Goal: Task Accomplishment & Management: Manage account settings

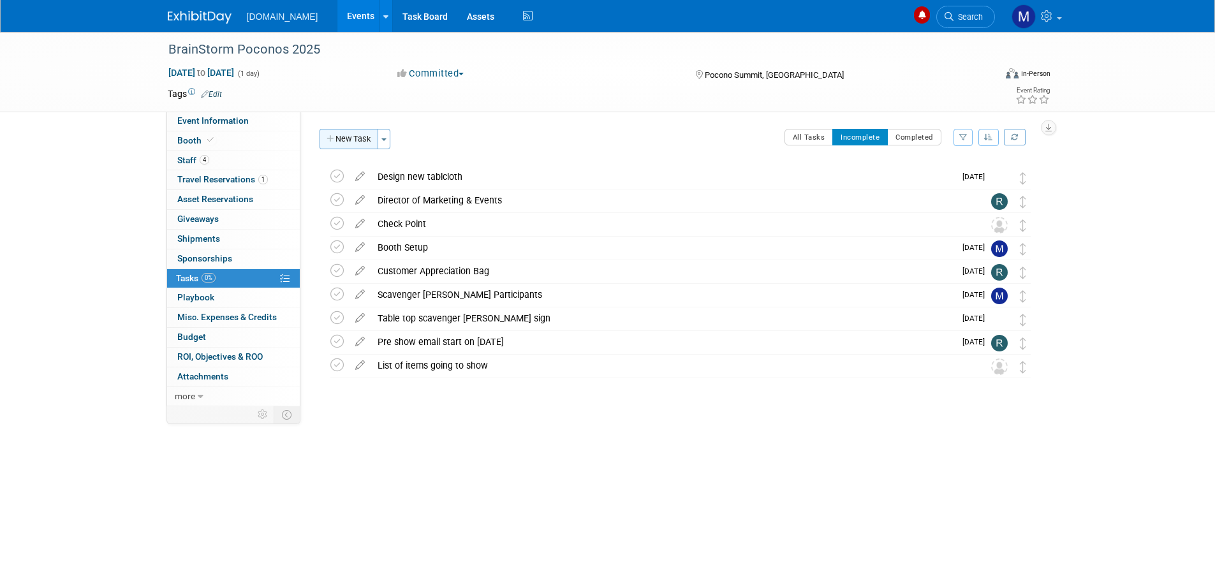
click at [354, 140] on button "New Task" at bounding box center [349, 139] width 59 height 20
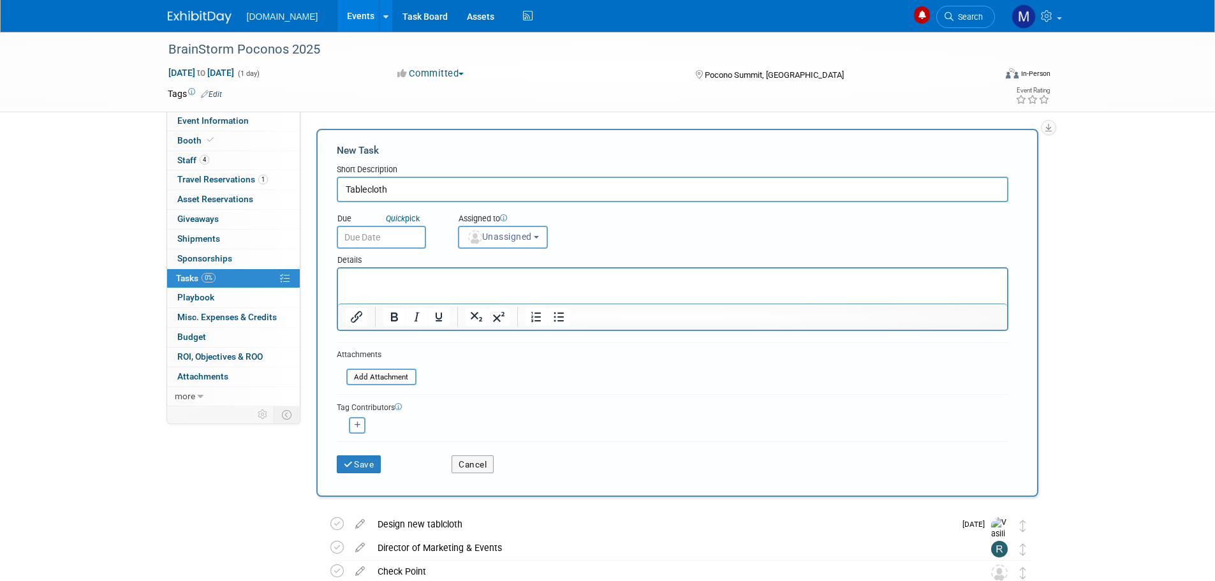
type input "Tablecloth"
click at [402, 237] on input "text" at bounding box center [381, 237] width 89 height 23
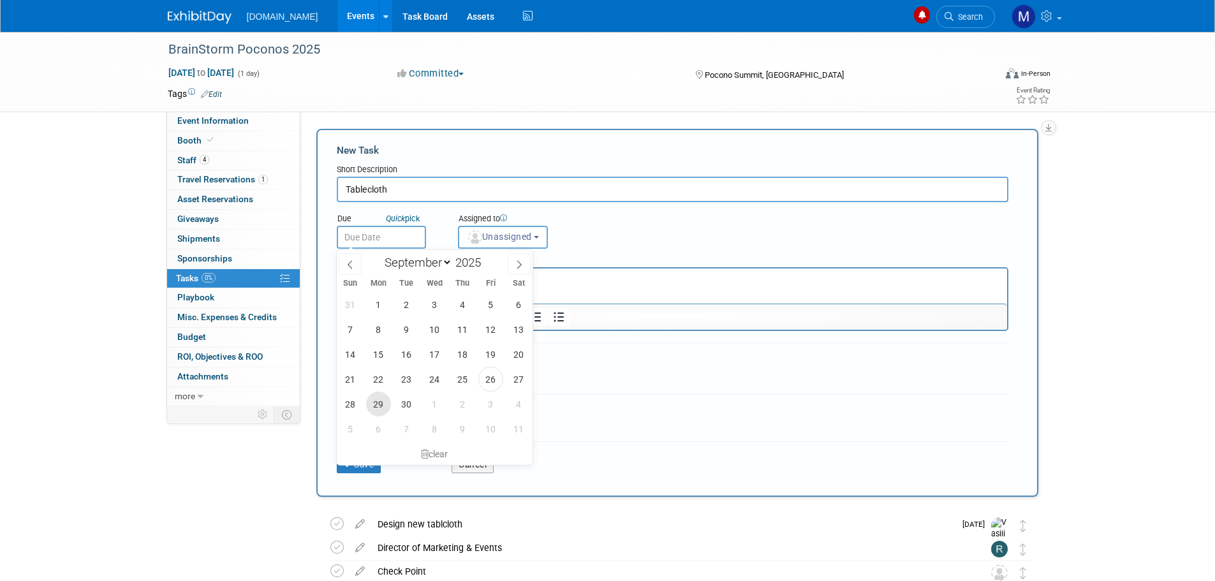
click at [382, 404] on span "29" at bounding box center [378, 404] width 25 height 25
type input "[DATE]"
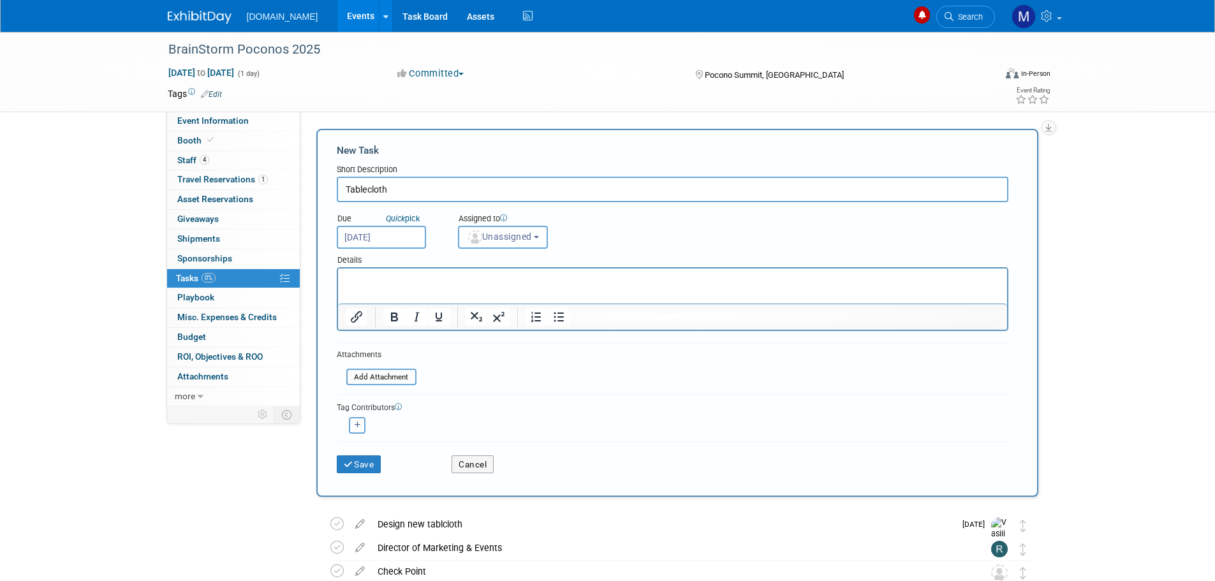
click at [365, 285] on p "Rich Text Area. Press ALT-0 for help." at bounding box center [672, 280] width 654 height 13
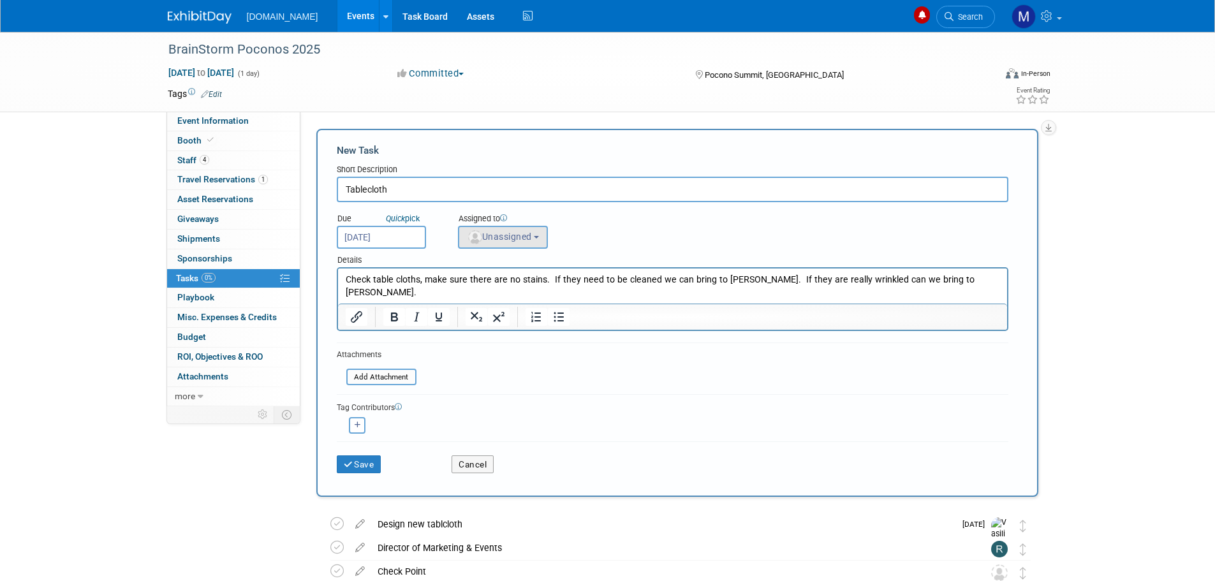
click at [501, 247] on button "Unassigned" at bounding box center [503, 237] width 91 height 23
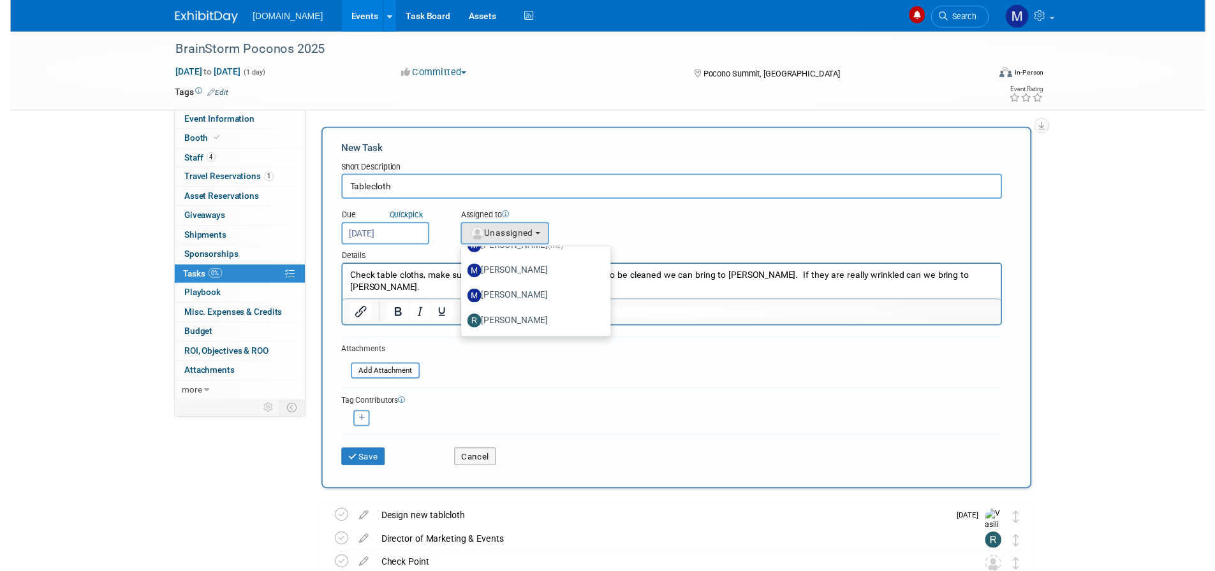
scroll to position [128, 0]
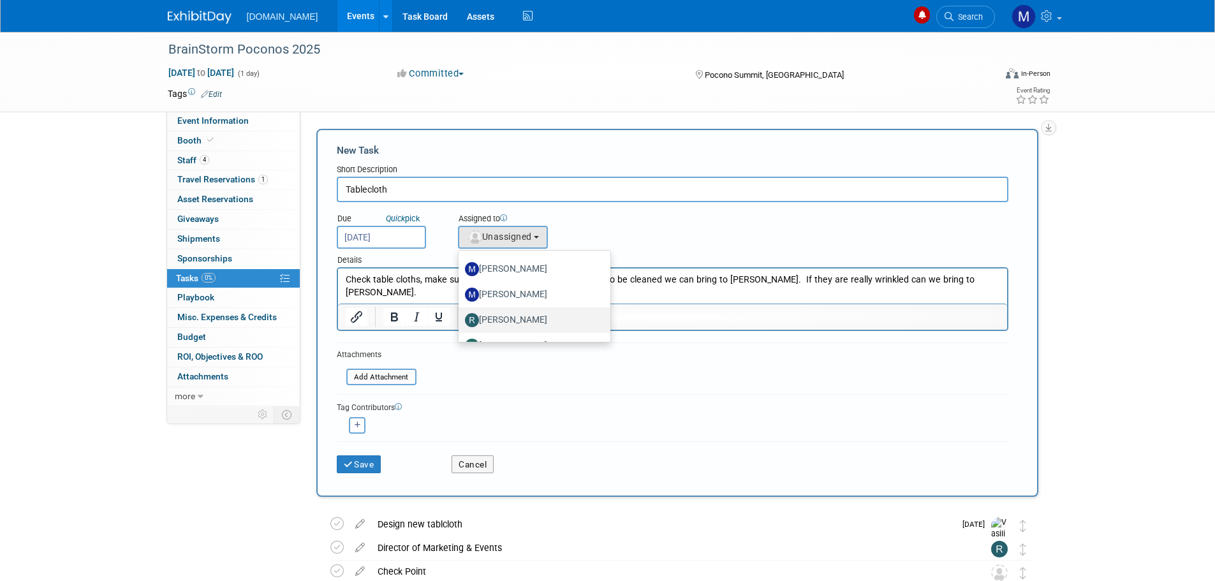
click at [498, 312] on label "[PERSON_NAME]" at bounding box center [531, 320] width 133 height 20
click at [460, 314] on input "[PERSON_NAME]" at bounding box center [456, 318] width 8 height 8
select select "b8c2182f-c603-47fd-9fb9-c7df11eeebe1"
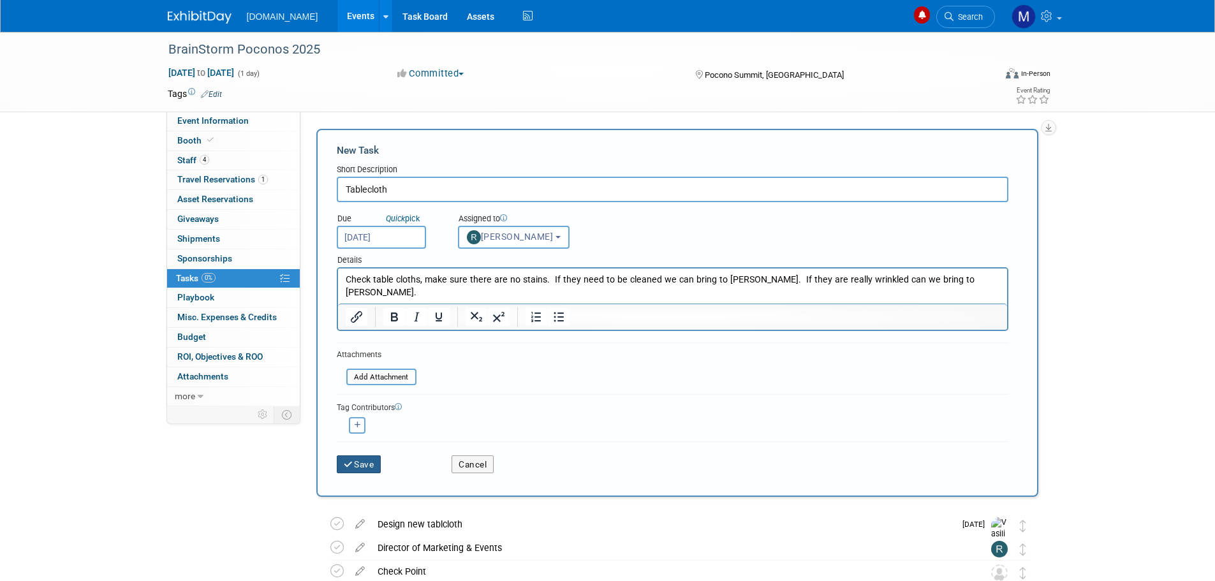
click at [362, 460] on button "Save" at bounding box center [359, 464] width 45 height 18
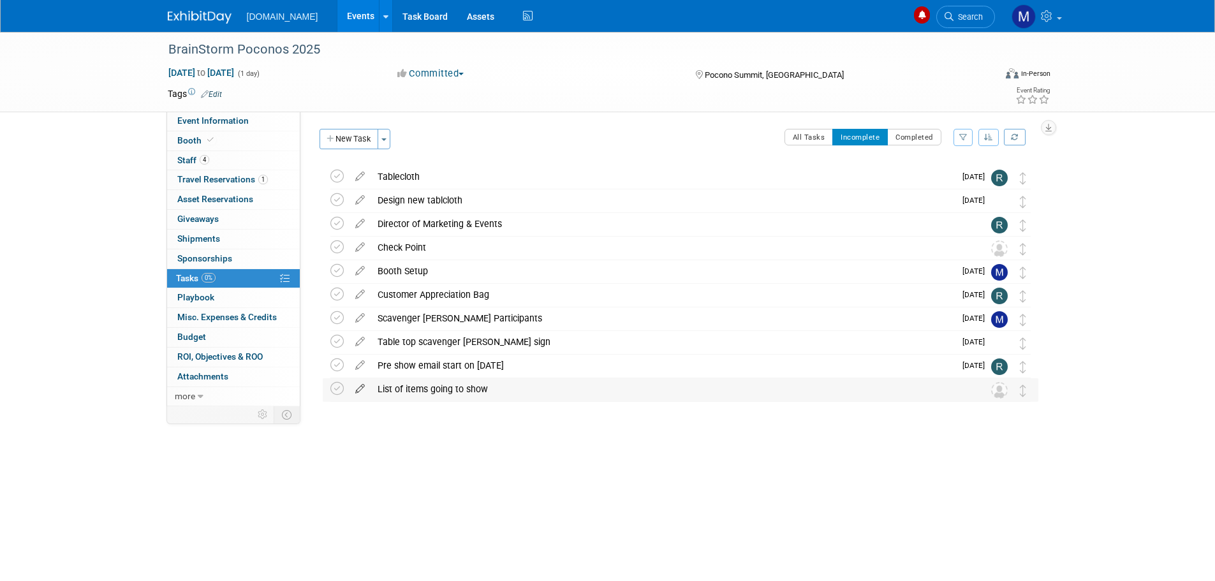
click at [360, 389] on icon at bounding box center [360, 386] width 22 height 16
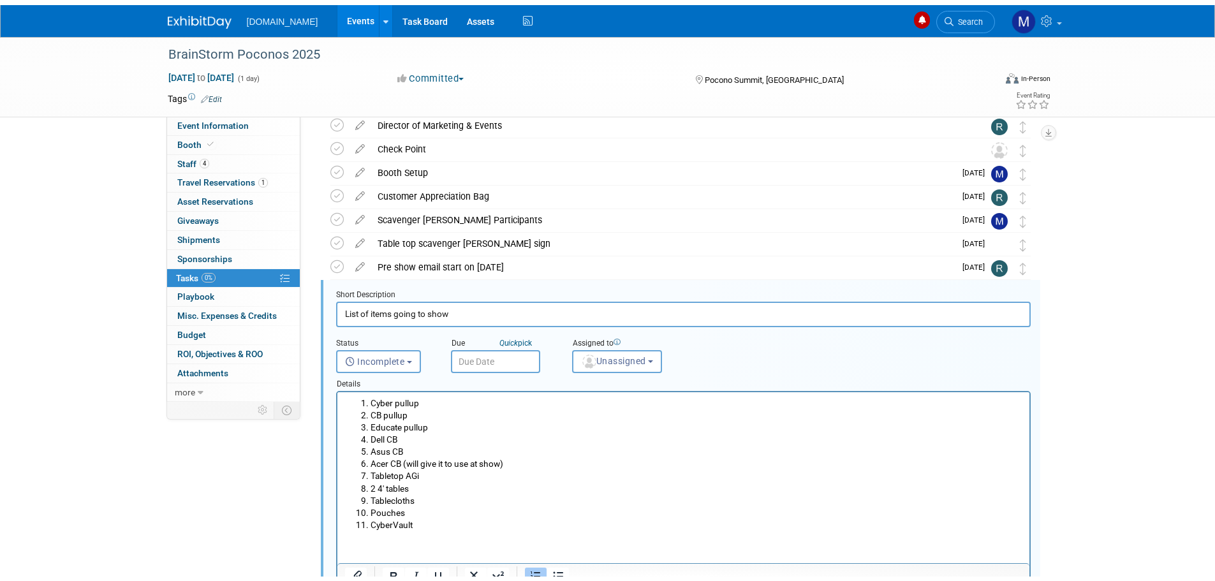
scroll to position [191, 0]
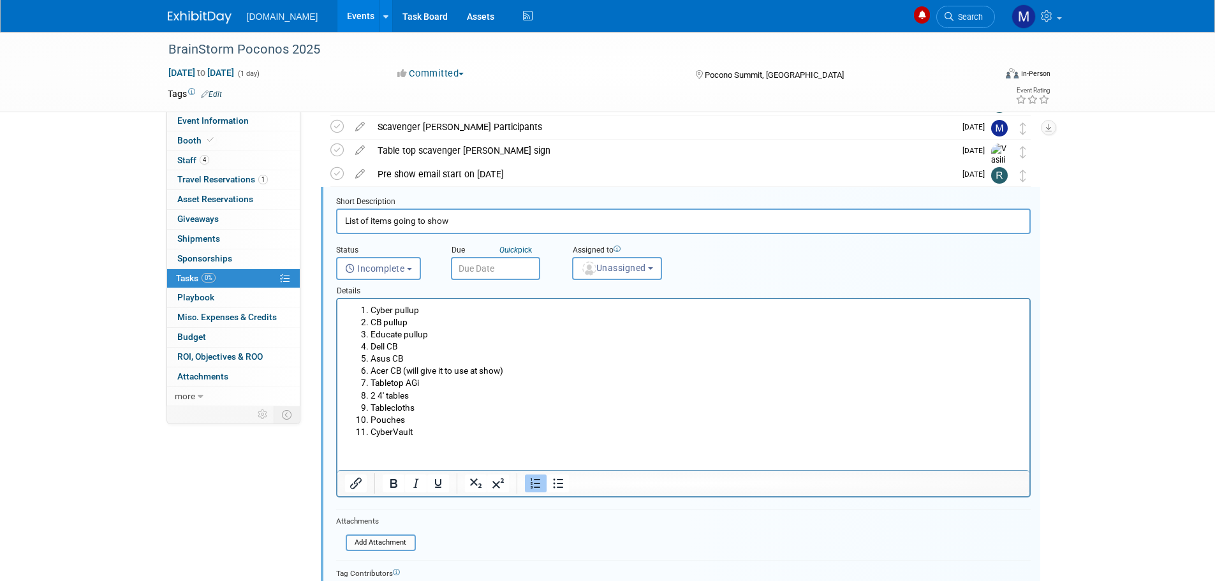
click at [373, 394] on li "2 4' tables" at bounding box center [696, 396] width 652 height 12
